Goal: Task Accomplishment & Management: Complete application form

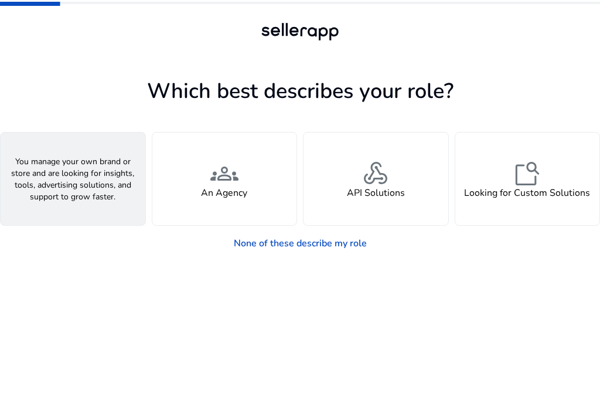
click at [81, 202] on div "person A Seller" at bounding box center [73, 178] width 145 height 93
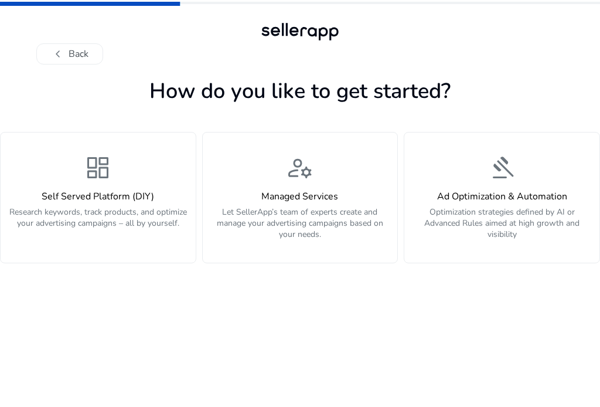
click at [81, 202] on h4 "Self Served Platform (DIY)" at bounding box center [98, 196] width 181 height 11
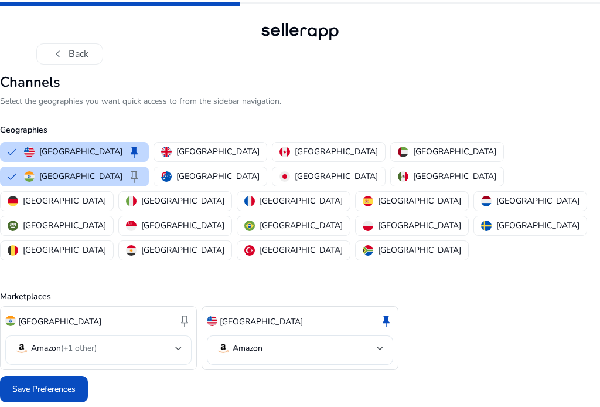
click at [122, 341] on mat-select-trigger "Amazon (+1 other)" at bounding box center [95, 348] width 161 height 14
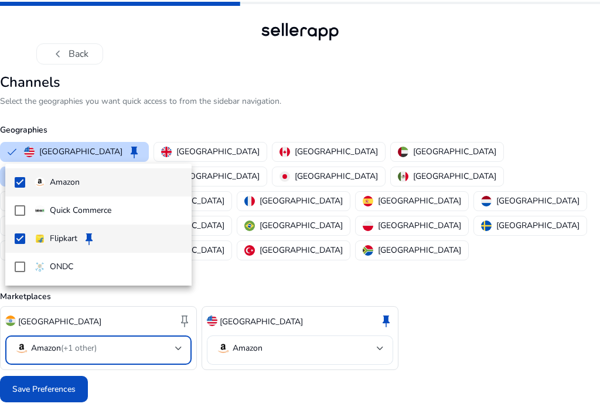
click at [22, 237] on mat-pseudo-checkbox at bounding box center [20, 238] width 11 height 11
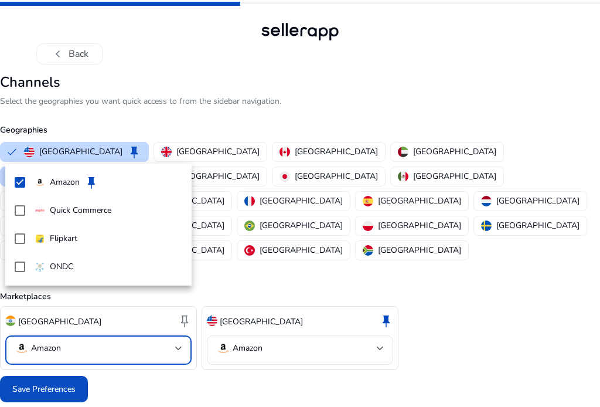
click at [43, 343] on div at bounding box center [300, 203] width 600 height 407
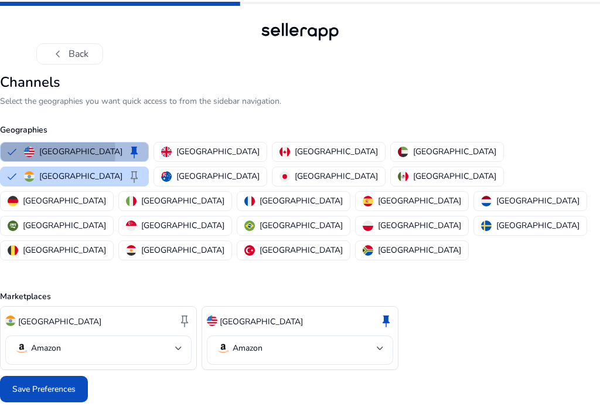
click at [11, 151] on button "United States keep" at bounding box center [75, 151] width 148 height 19
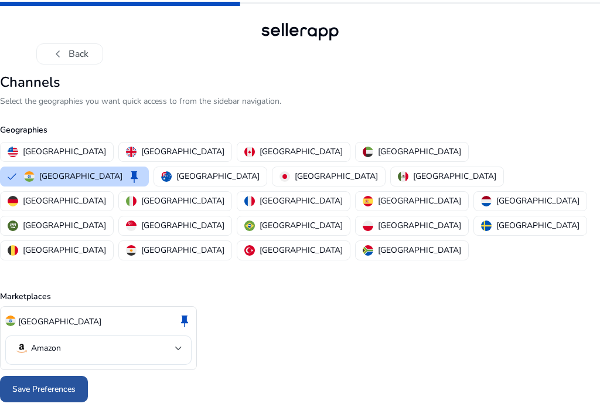
click at [38, 383] on span "Save Preferences" at bounding box center [43, 389] width 63 height 12
click at [56, 371] on div at bounding box center [300, 389] width 600 height 36
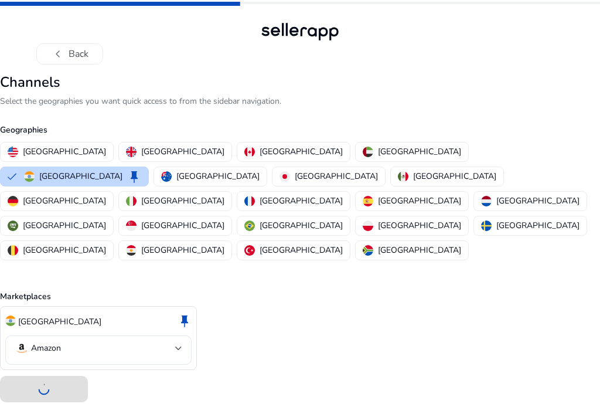
click at [56, 371] on div at bounding box center [300, 389] width 600 height 36
click at [96, 341] on mat-select-trigger "Amazon" at bounding box center [95, 348] width 161 height 14
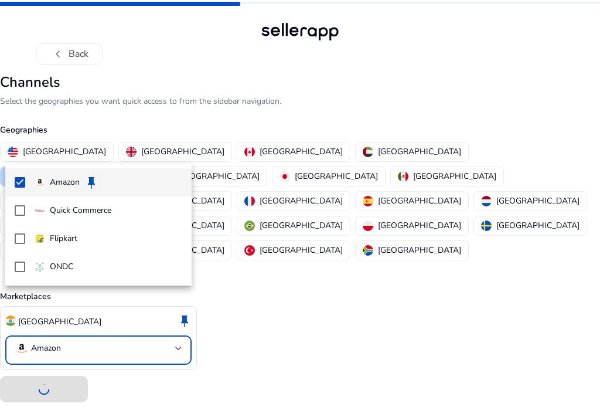
click at [96, 298] on div at bounding box center [300, 203] width 600 height 407
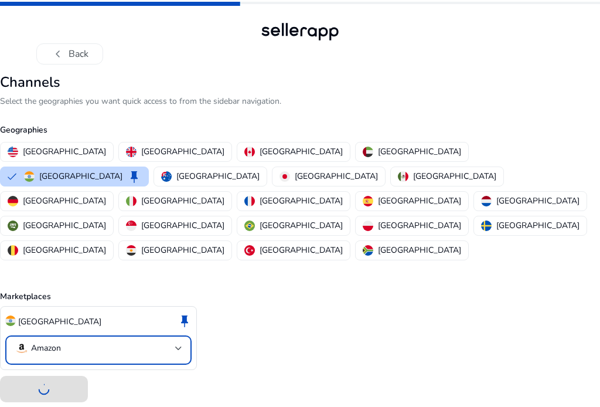
click at [96, 341] on mat-select-trigger "Amazon" at bounding box center [95, 348] width 161 height 14
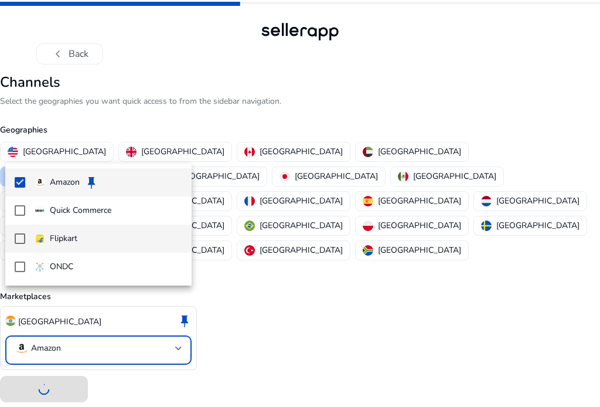
click at [21, 238] on mat-pseudo-checkbox at bounding box center [20, 238] width 11 height 11
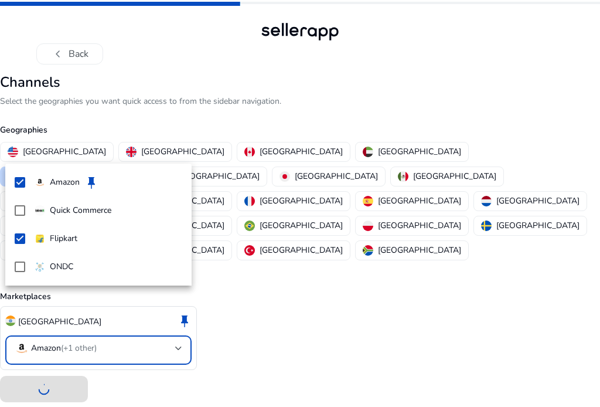
click at [164, 336] on div at bounding box center [300, 203] width 600 height 407
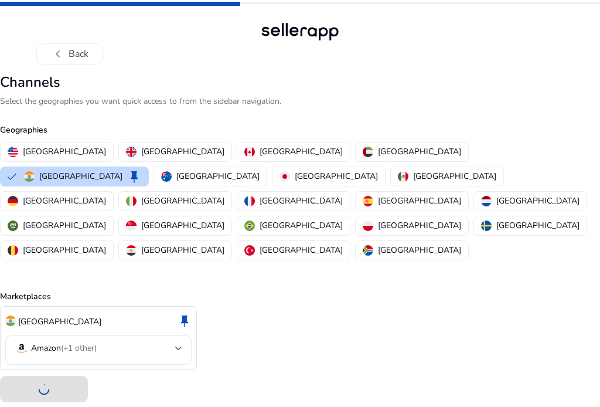
click at [346, 306] on div "India keep Amazon (+1 other)" at bounding box center [300, 338] width 600 height 64
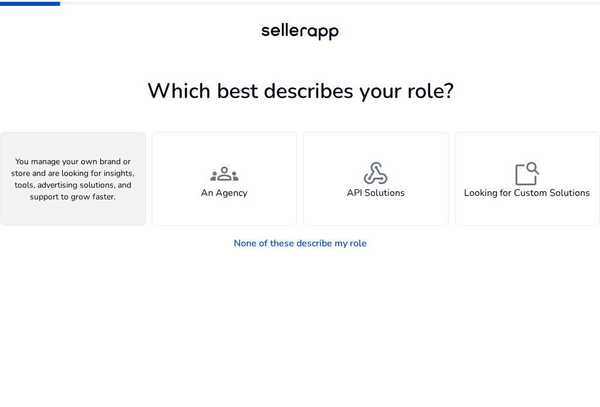
click at [79, 181] on span "person" at bounding box center [73, 173] width 28 height 28
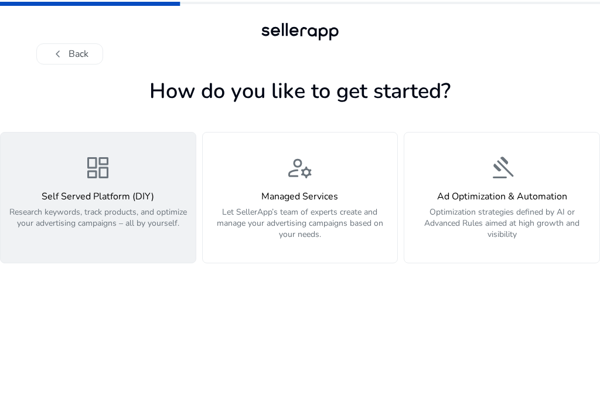
click at [94, 169] on span "dashboard" at bounding box center [98, 168] width 28 height 28
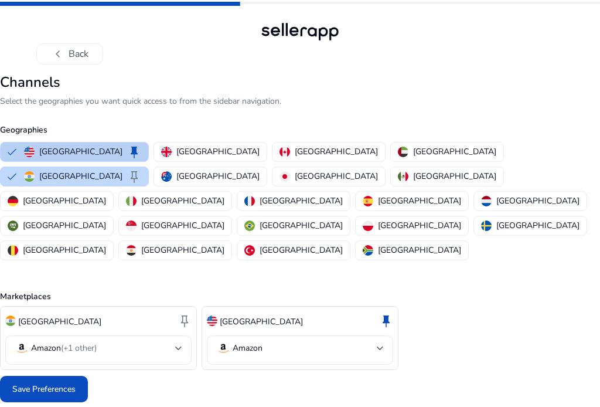
click at [30, 145] on div "United States keep" at bounding box center [82, 152] width 117 height 14
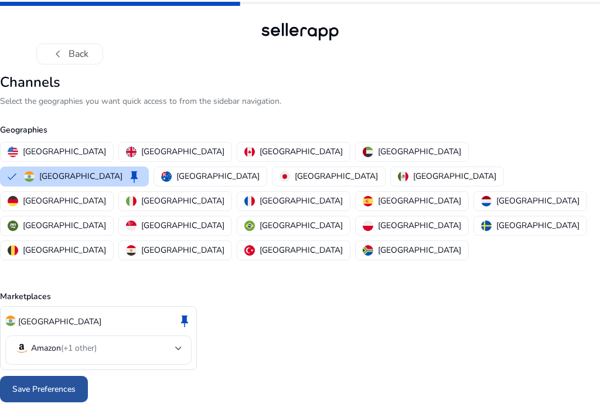
click at [26, 383] on span "Save Preferences" at bounding box center [43, 389] width 63 height 12
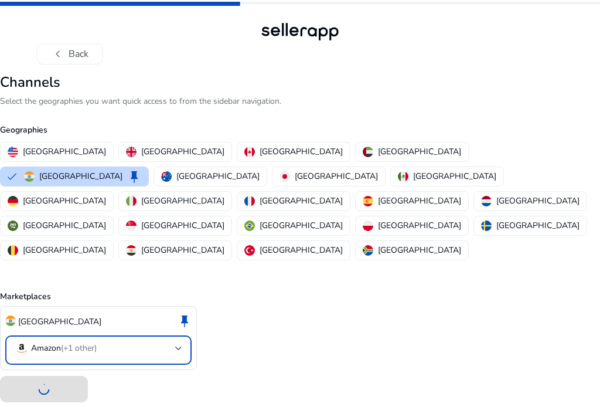
click at [96, 341] on div "Amazon (+1 other)" at bounding box center [56, 348] width 82 height 14
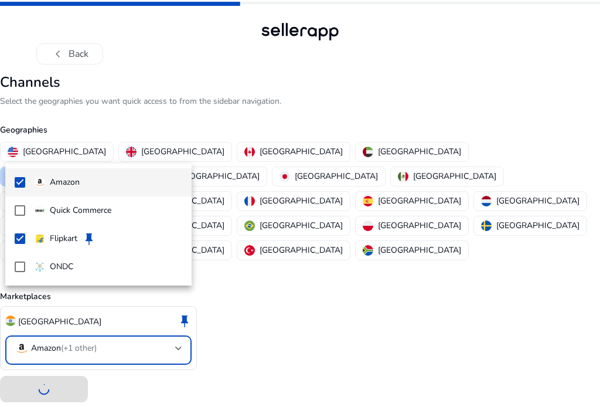
click at [96, 304] on div at bounding box center [300, 203] width 600 height 407
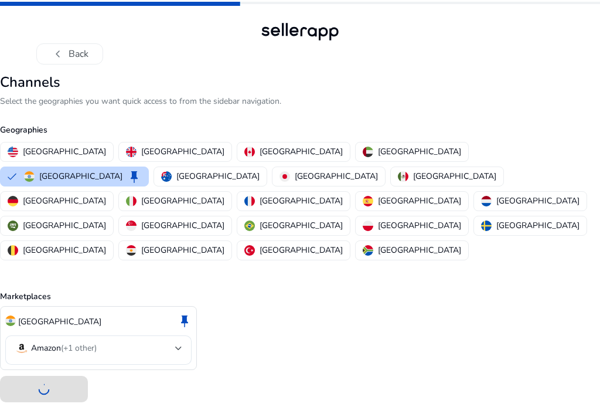
click at [73, 371] on div at bounding box center [300, 389] width 600 height 36
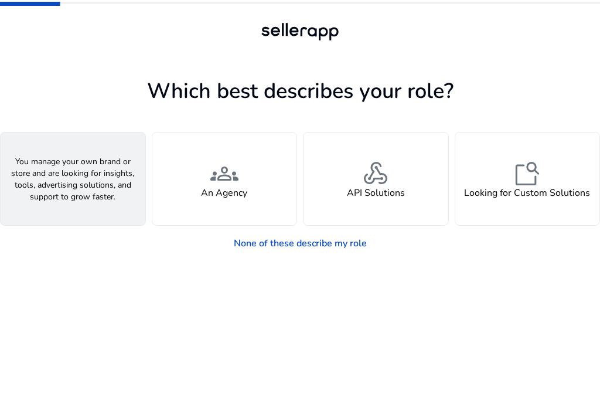
click at [82, 191] on h4 "A Seller" at bounding box center [72, 193] width 35 height 11
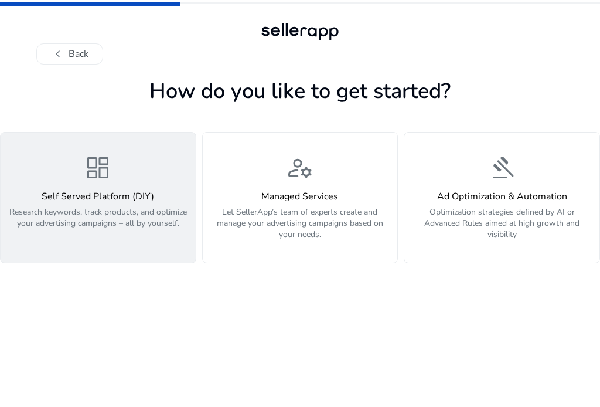
click at [86, 191] on h4 "Self Served Platform (DIY)" at bounding box center [98, 196] width 181 height 11
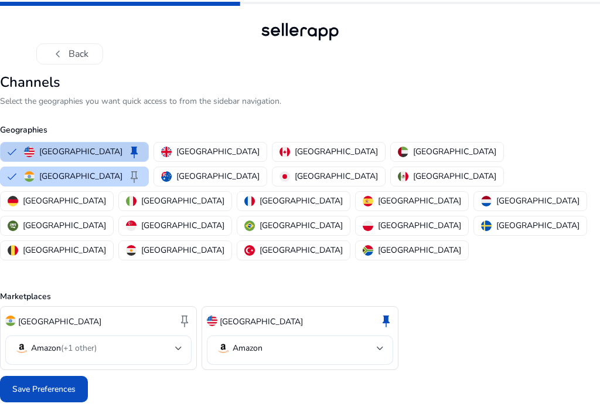
click at [19, 157] on button "United States keep" at bounding box center [75, 151] width 148 height 19
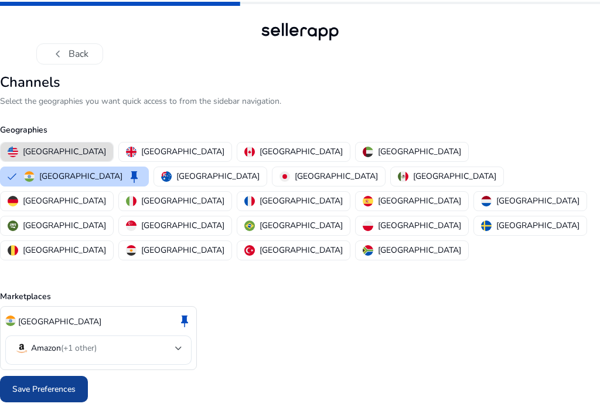
click at [28, 383] on span "Save Preferences" at bounding box center [43, 389] width 63 height 12
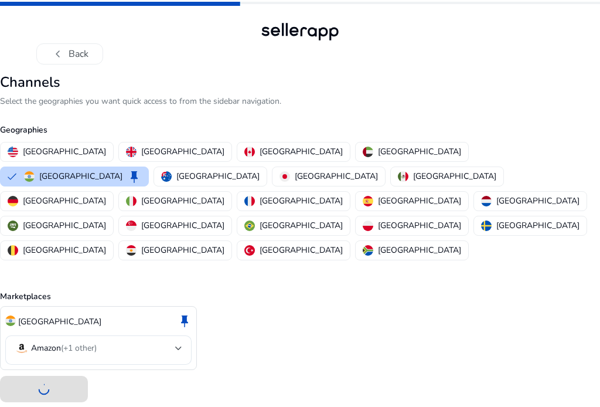
click at [67, 371] on div at bounding box center [300, 389] width 600 height 36
click at [71, 335] on div "Amazon (+1 other)" at bounding box center [99, 349] width 168 height 29
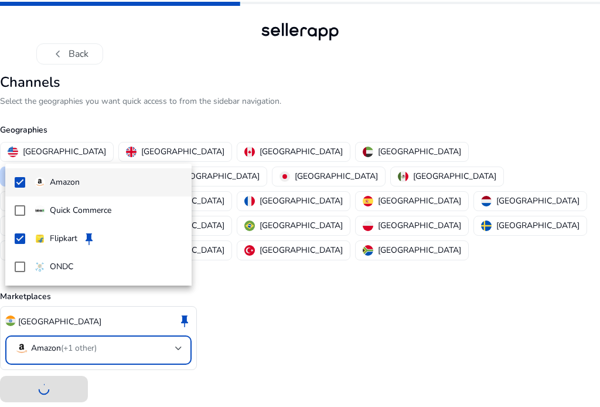
click at [256, 324] on div at bounding box center [300, 203] width 600 height 407
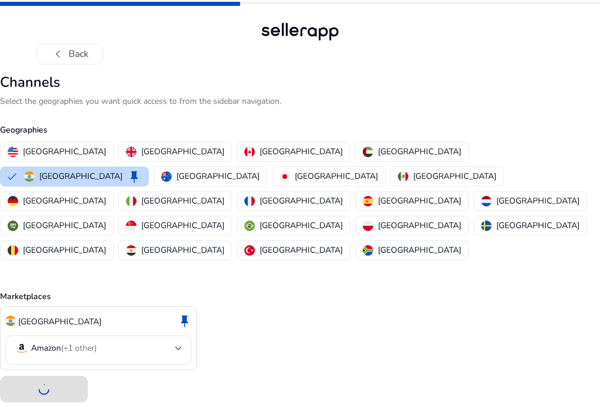
click at [37, 371] on div at bounding box center [300, 389] width 600 height 36
click at [62, 371] on div at bounding box center [300, 389] width 600 height 36
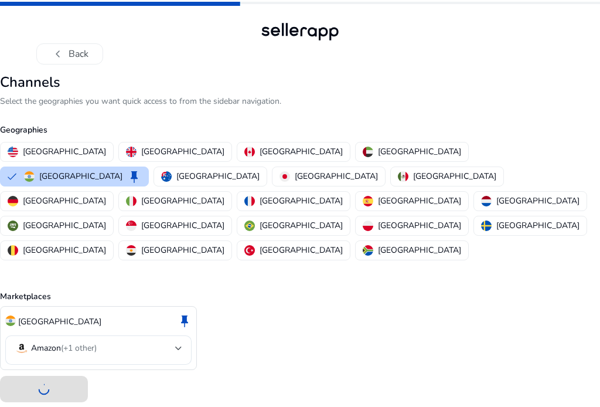
click at [62, 371] on div at bounding box center [300, 389] width 600 height 36
click at [56, 371] on div at bounding box center [300, 389] width 600 height 36
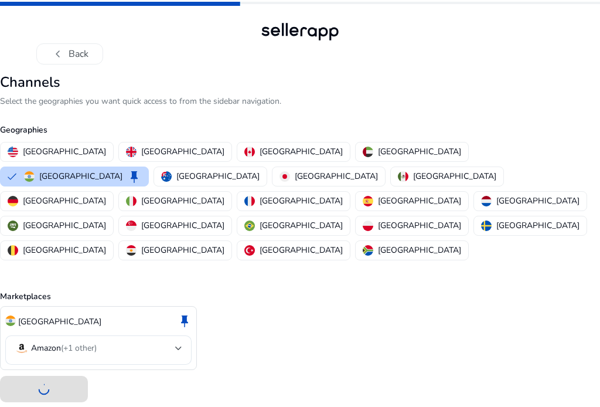
click at [56, 371] on div at bounding box center [300, 389] width 600 height 36
click at [54, 371] on div at bounding box center [300, 389] width 600 height 36
click at [45, 371] on div at bounding box center [300, 389] width 600 height 36
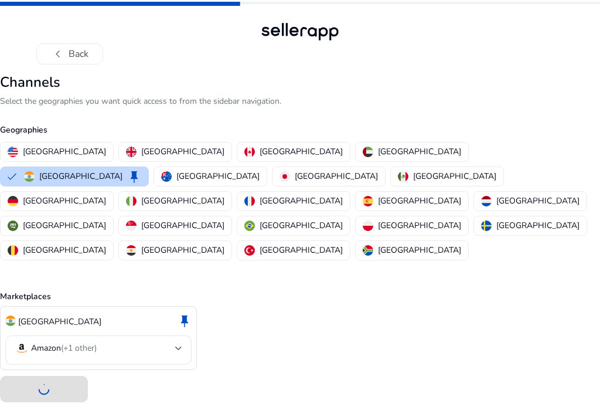
click at [45, 371] on div at bounding box center [300, 389] width 600 height 36
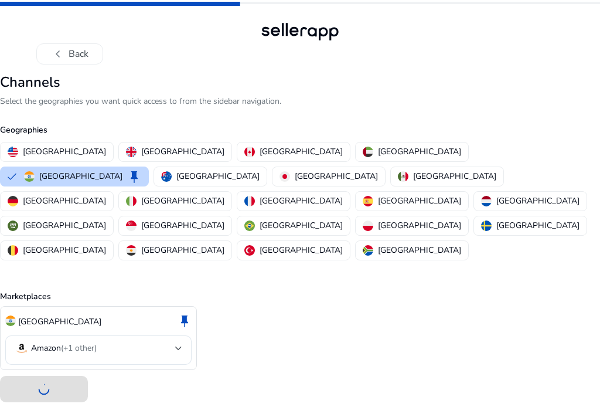
click at [45, 371] on div at bounding box center [300, 389] width 600 height 36
click at [268, 371] on div at bounding box center [300, 389] width 600 height 36
